Goal: Check status: Check status

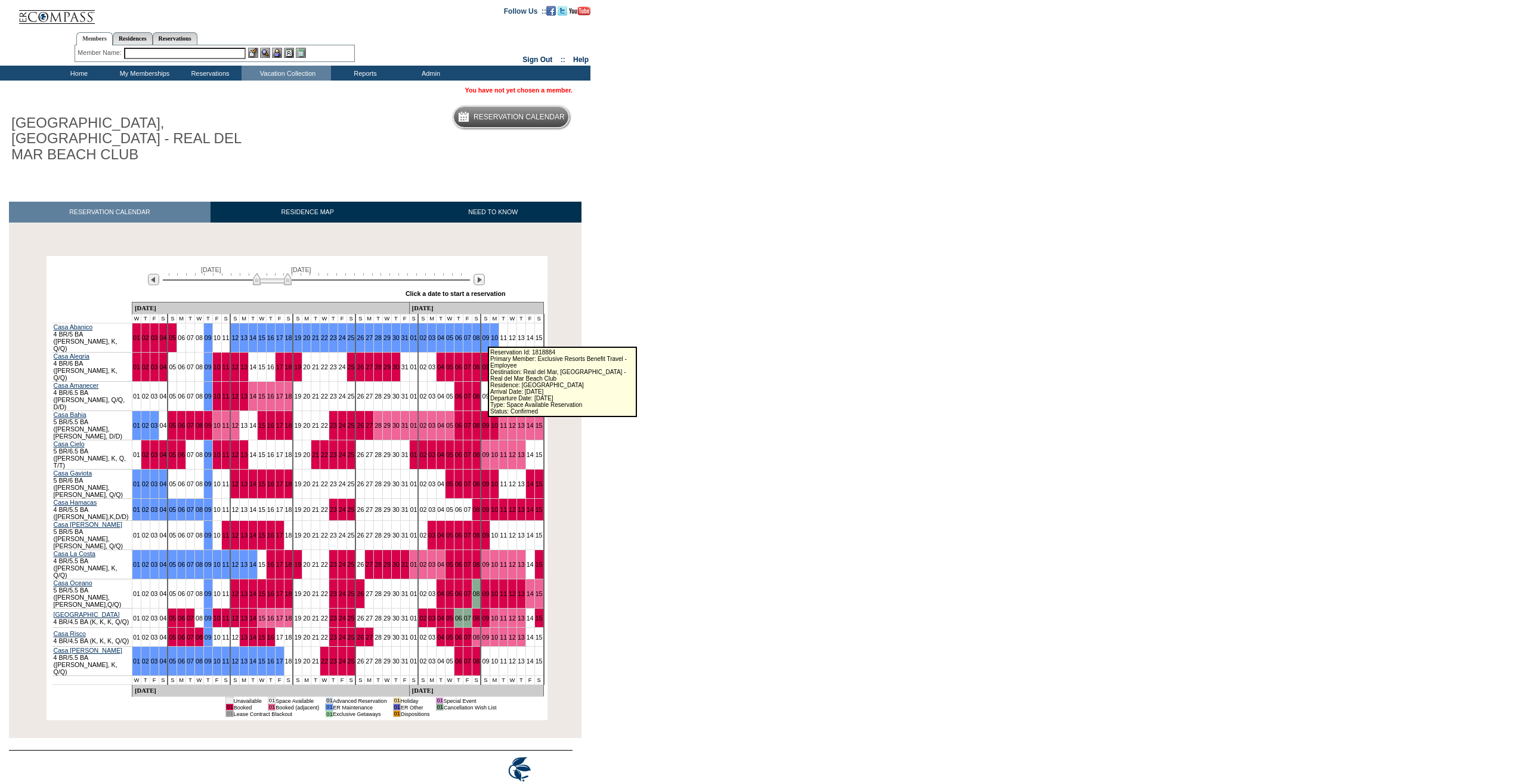
click at [527, 363] on link "14" at bounding box center [530, 366] width 7 height 7
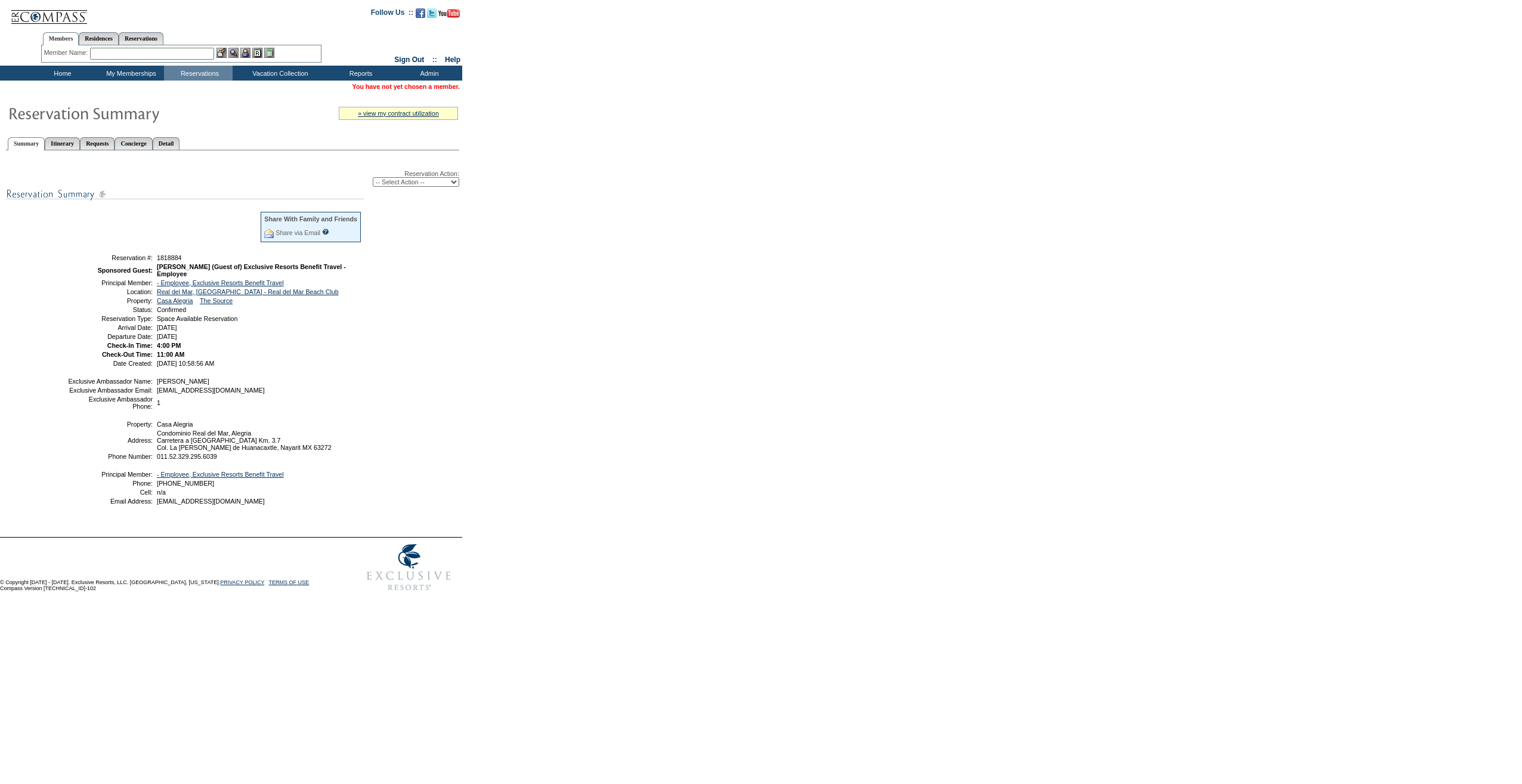
click at [177, 261] on span "1818884" at bounding box center [169, 257] width 25 height 7
copy span "1818884"
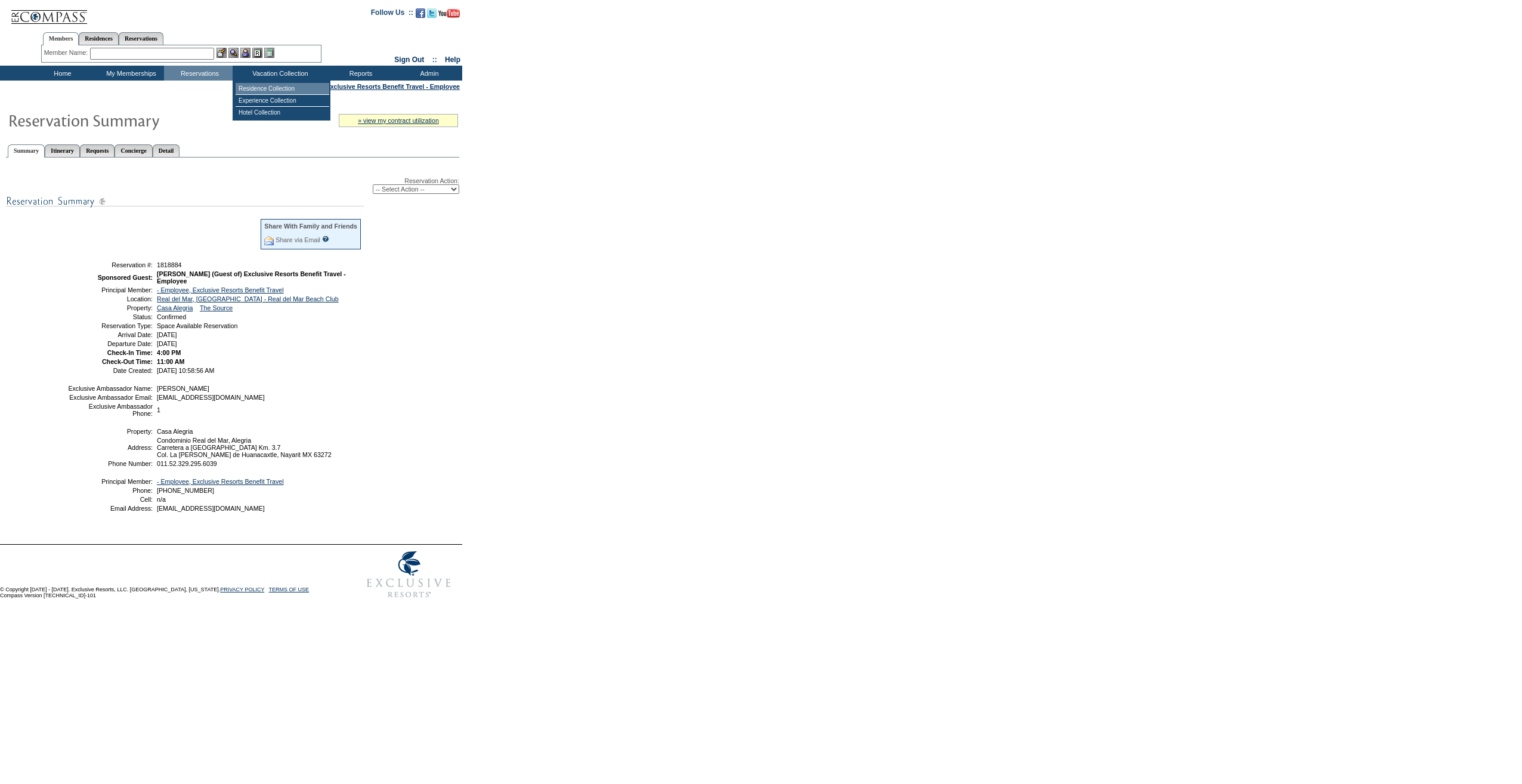
click at [272, 85] on td "Residence Collection" at bounding box center [282, 89] width 94 height 12
